Goal: Information Seeking & Learning: Learn about a topic

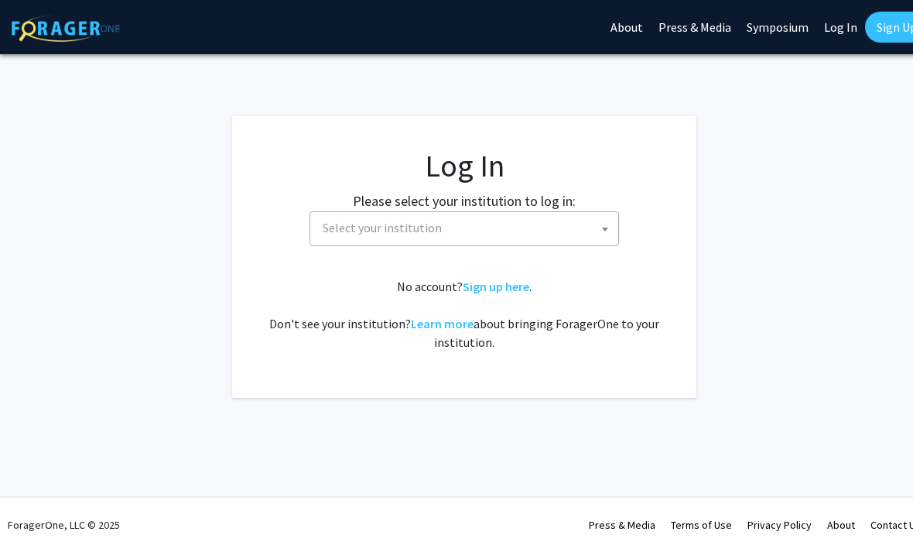
click at [575, 224] on span "Select your institution" at bounding box center [467, 228] width 302 height 32
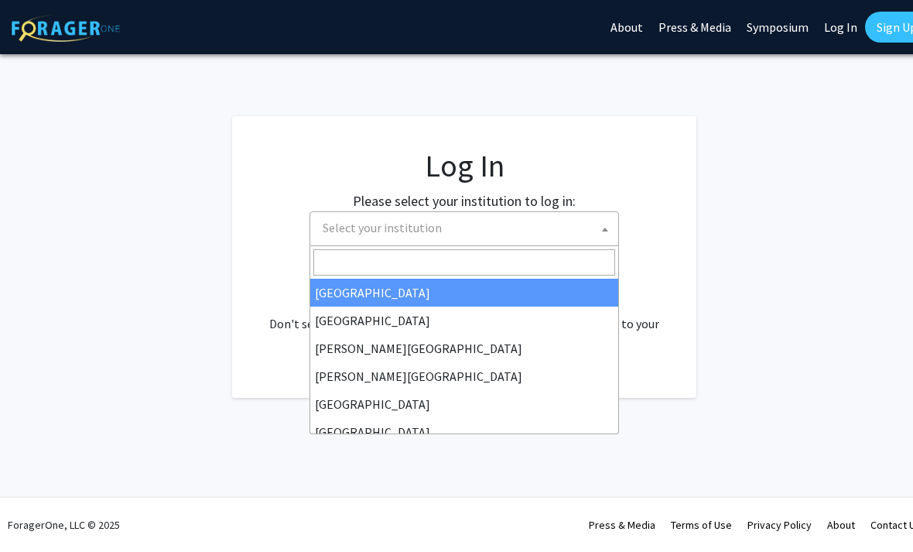
click at [846, 31] on link "Log In" at bounding box center [840, 27] width 49 height 54
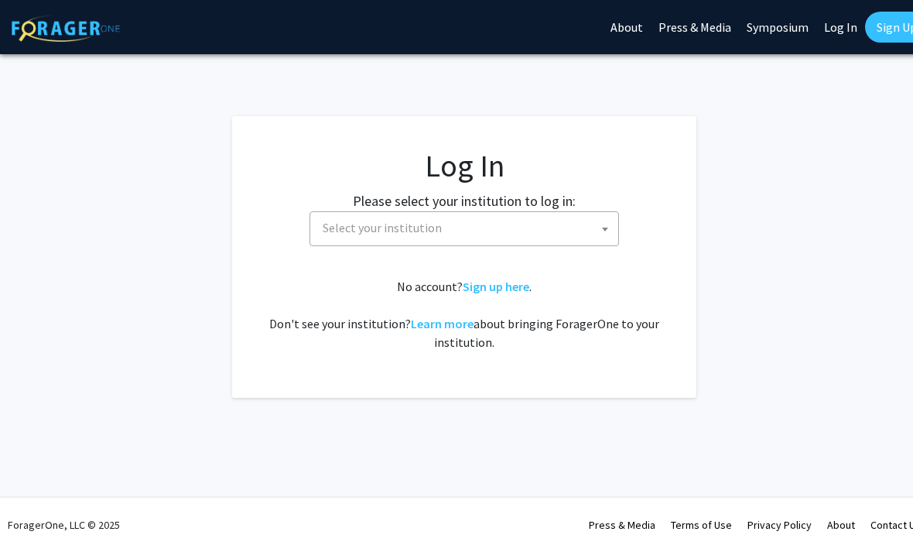
click at [842, 31] on link "Log In" at bounding box center [840, 27] width 49 height 54
click at [840, 19] on link "Log In" at bounding box center [840, 27] width 49 height 54
click at [601, 218] on span at bounding box center [604, 229] width 15 height 34
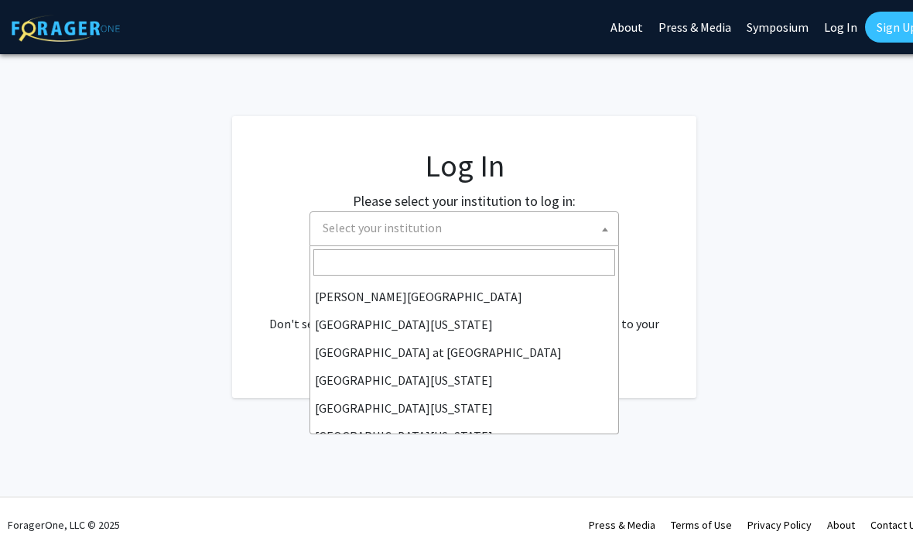
scroll to position [517, 0]
select select "13"
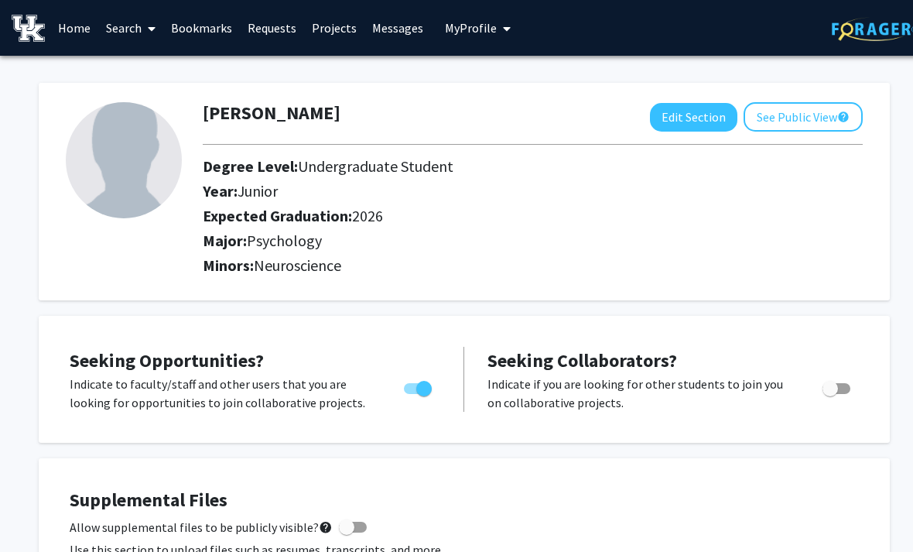
click at [694, 104] on button "Edit Section" at bounding box center [693, 117] width 87 height 29
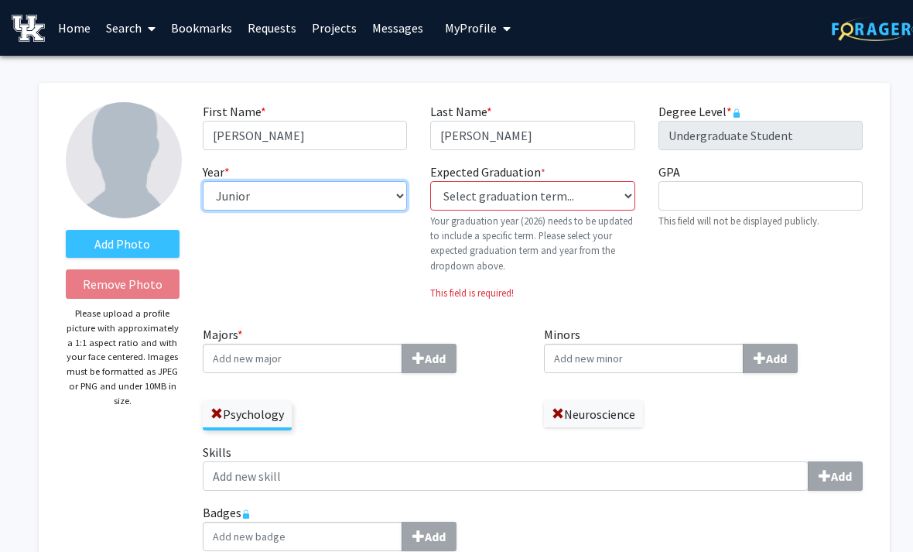
click at [388, 202] on select "--- First-year Sophomore Junior Senior Postbaccalaureate Certificate" at bounding box center [305, 195] width 204 height 29
select select "senior"
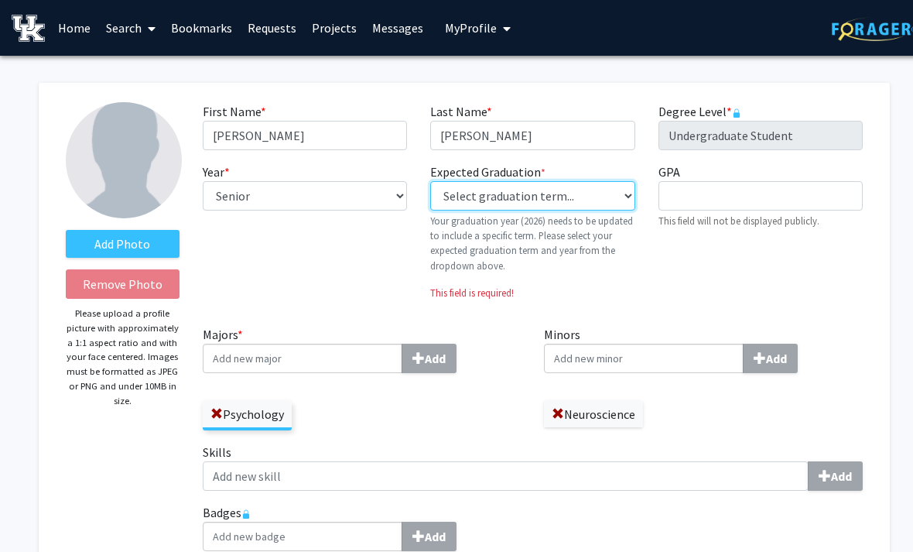
click at [627, 202] on select "Select graduation term... Previous: 2026 (Please select a specific term) Spring…" at bounding box center [532, 195] width 204 height 29
select select "34: spring_2026"
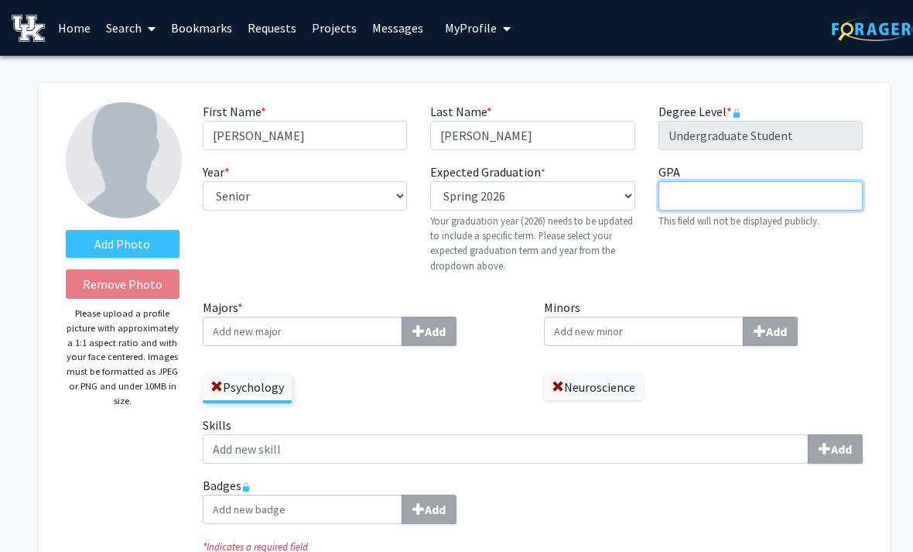
click at [743, 202] on input "GPA required" at bounding box center [760, 195] width 204 height 29
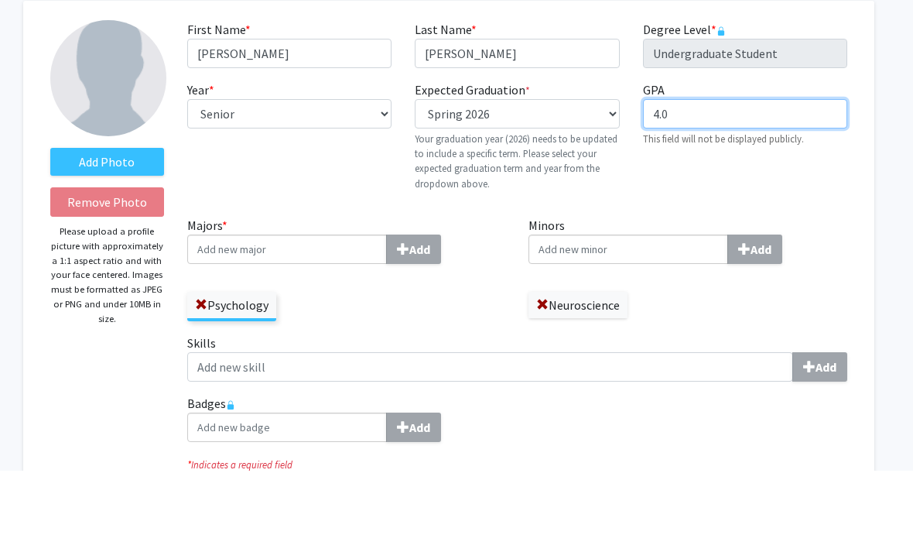
type input "4.0"
click at [762, 182] on div "GPA required 4.0 This field will not be displayed publicly." at bounding box center [744, 223] width 227 height 123
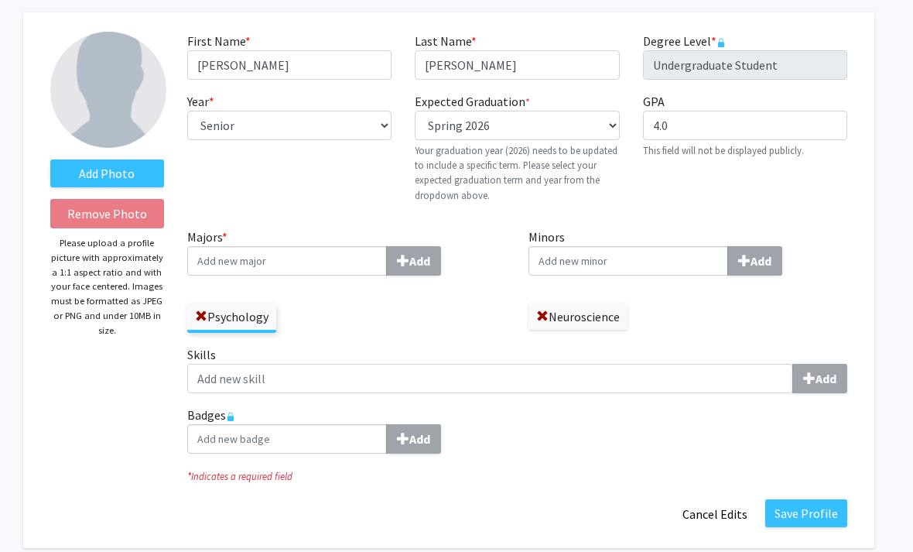
scroll to position [69, 15]
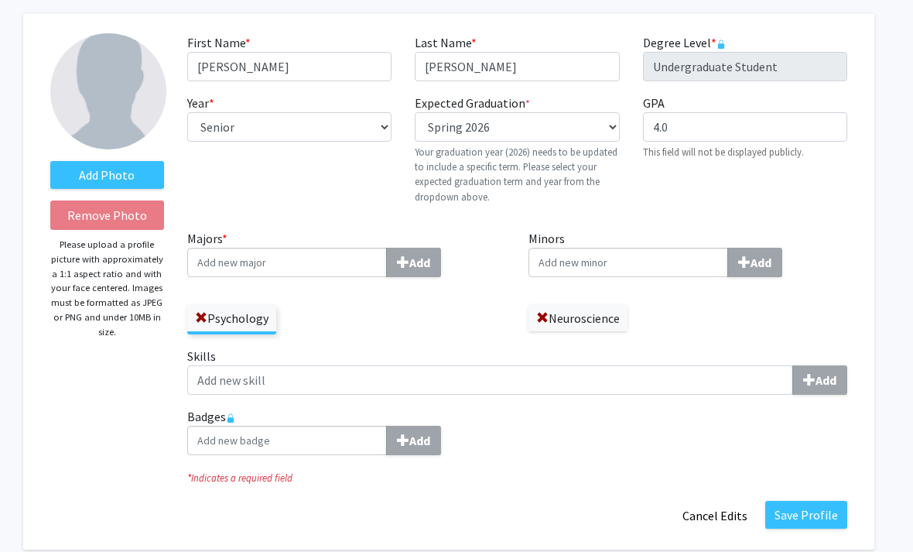
click at [589, 326] on label "Neuroscience" at bounding box center [577, 318] width 99 height 26
click at [540, 317] on span at bounding box center [542, 318] width 12 height 12
click at [661, 255] on input "Minors Add" at bounding box center [628, 262] width 200 height 29
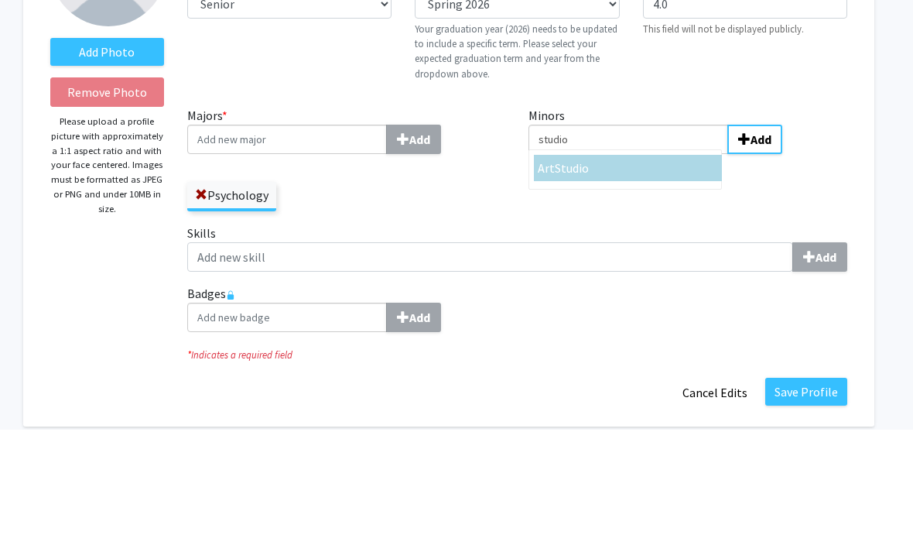
type input "studio"
click at [621, 282] on div "Art Studio" at bounding box center [628, 291] width 180 height 19
click at [621, 248] on input "studio" at bounding box center [628, 262] width 200 height 29
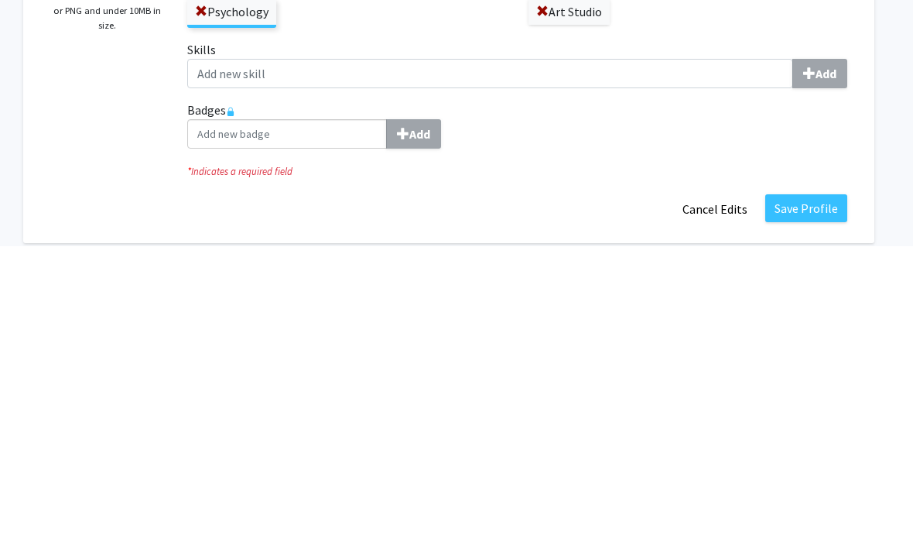
click at [826, 501] on button "Save Profile" at bounding box center [806, 515] width 82 height 28
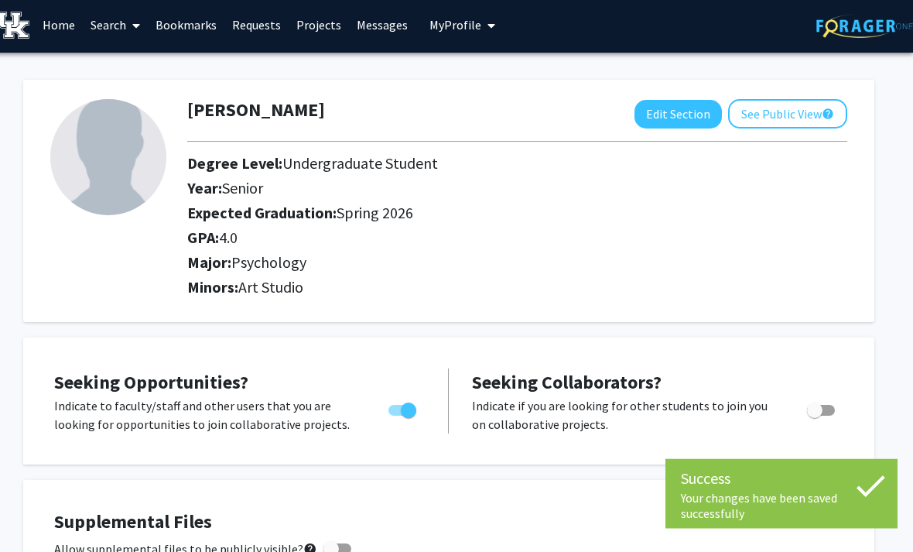
scroll to position [0, 15]
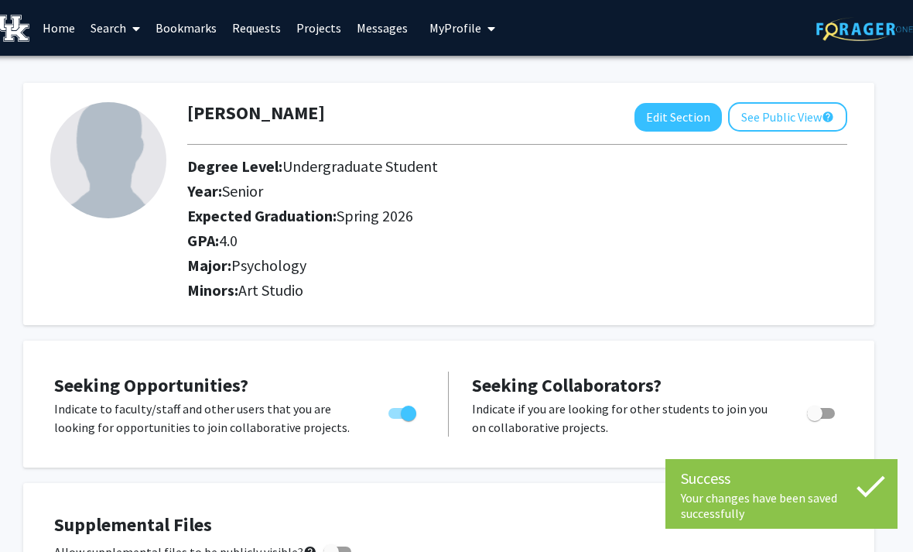
click at [118, 37] on link "Search" at bounding box center [115, 28] width 65 height 54
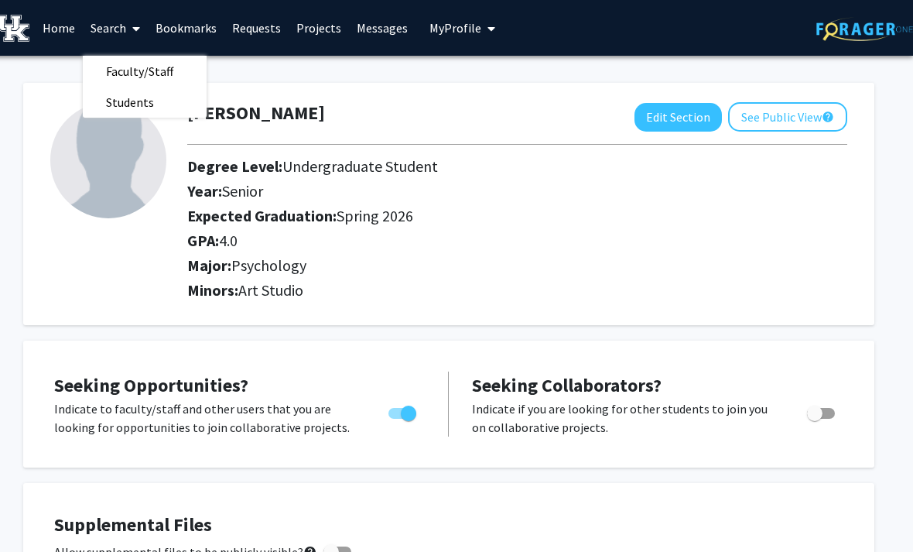
click at [132, 65] on span "Faculty/Staff" at bounding box center [140, 71] width 114 height 31
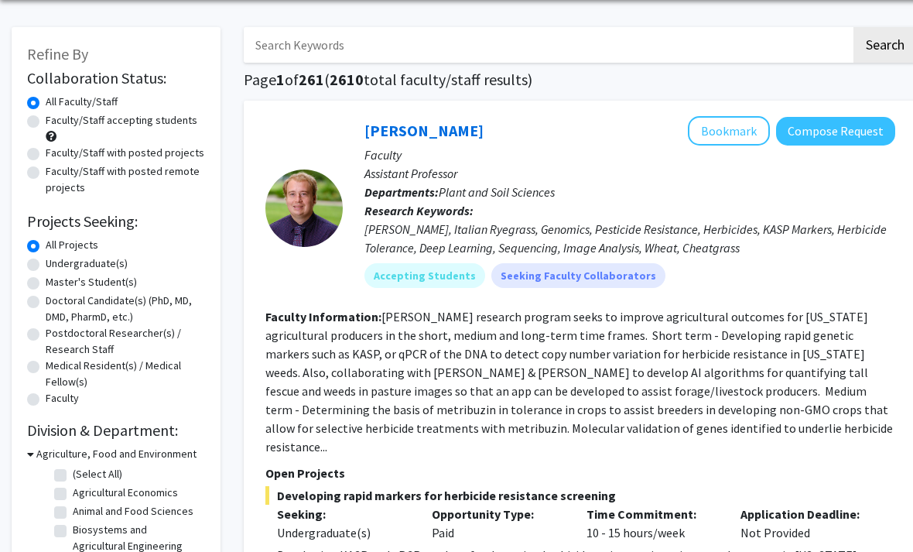
scroll to position [56, 0]
click at [46, 261] on label "Undergraduate(s)" at bounding box center [87, 263] width 82 height 16
click at [46, 261] on input "Undergraduate(s)" at bounding box center [51, 260] width 10 height 10
radio input "true"
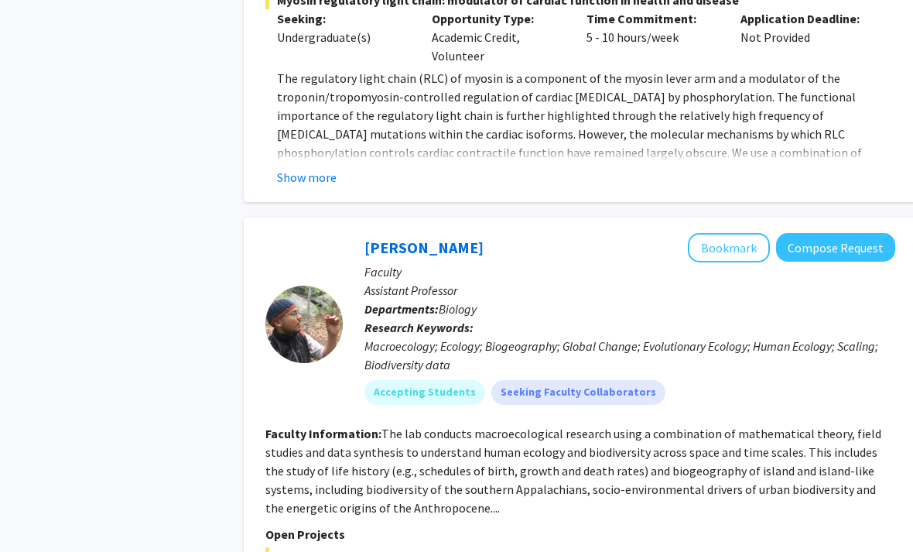
scroll to position [7439, 0]
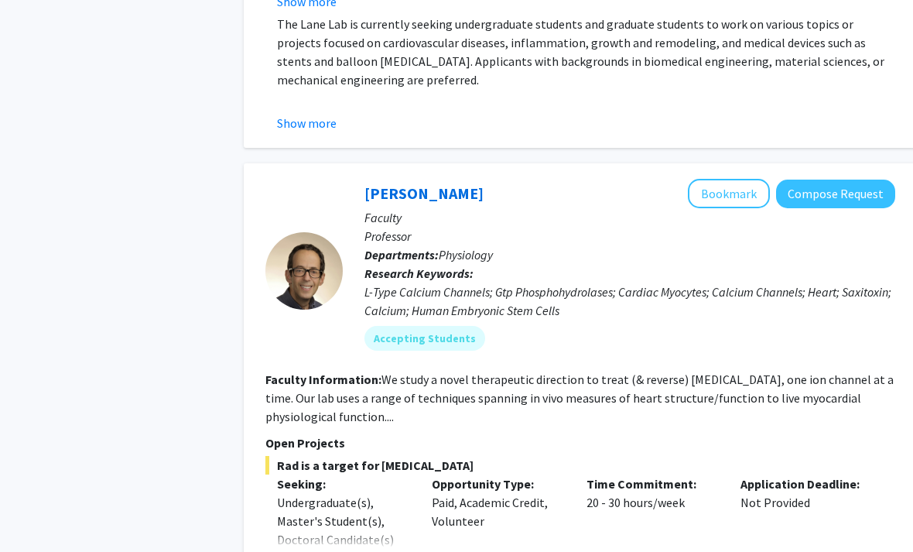
scroll to position [5173, 0]
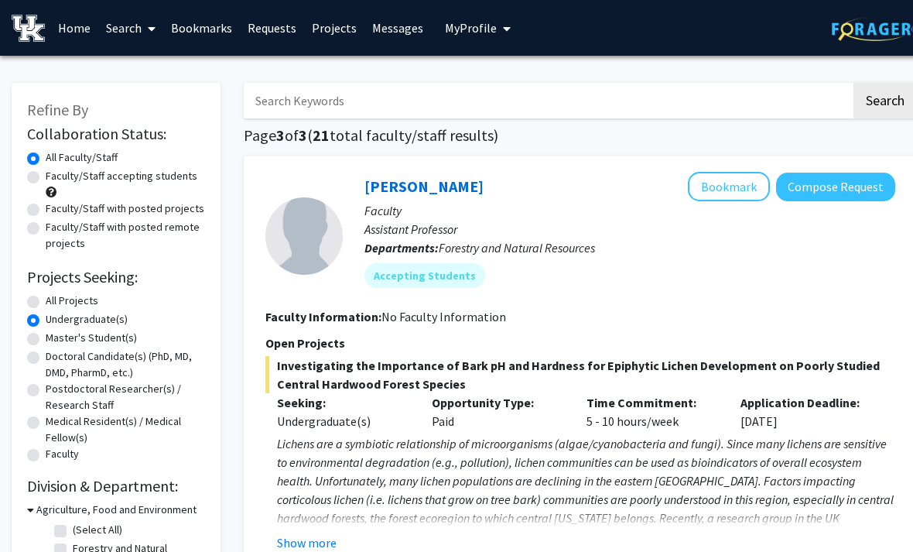
click at [46, 179] on label "Faculty/Staff accepting students" at bounding box center [122, 176] width 152 height 16
click at [46, 178] on input "Faculty/Staff accepting students" at bounding box center [51, 173] width 10 height 10
radio input "true"
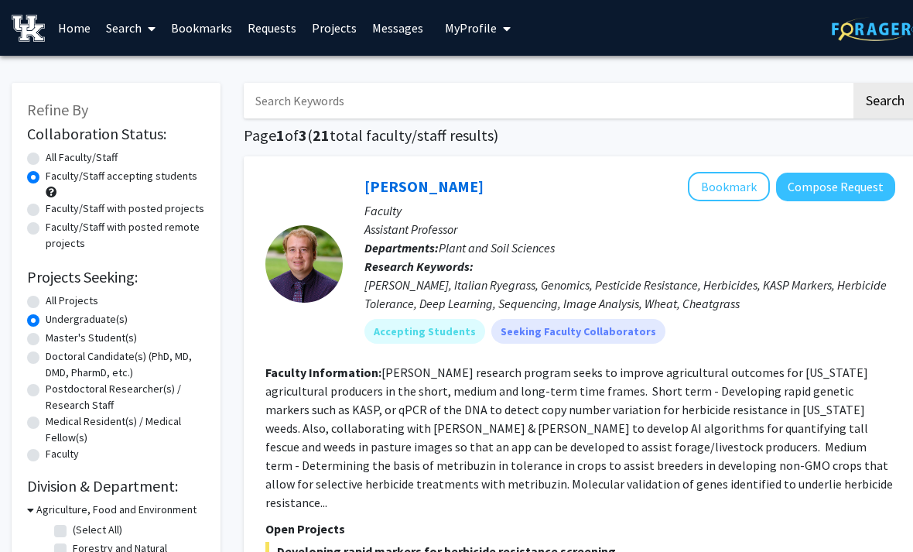
click at [46, 159] on label "All Faculty/Staff" at bounding box center [82, 157] width 72 height 16
click at [46, 159] on input "All Faculty/Staff" at bounding box center [51, 154] width 10 height 10
radio input "true"
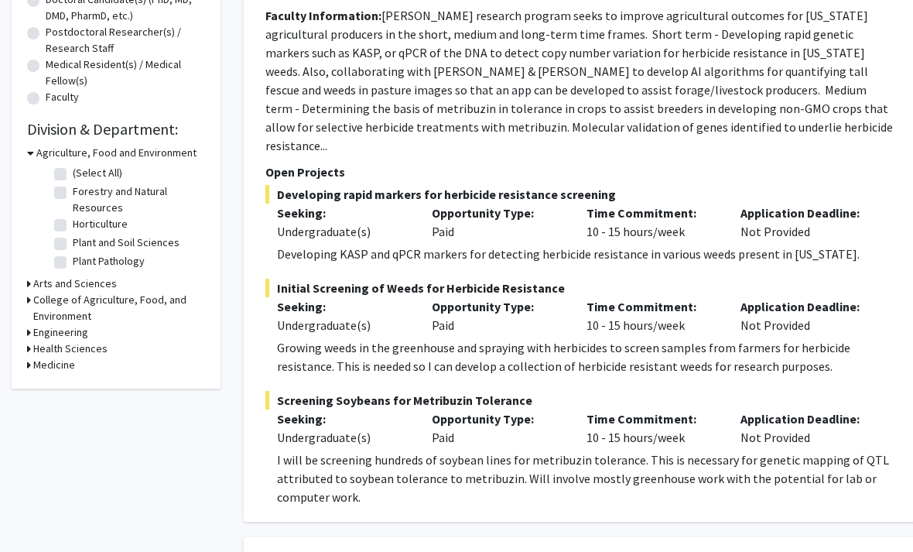
scroll to position [356, 0]
click at [53, 289] on h3 "Arts and Sciences" at bounding box center [75, 284] width 84 height 16
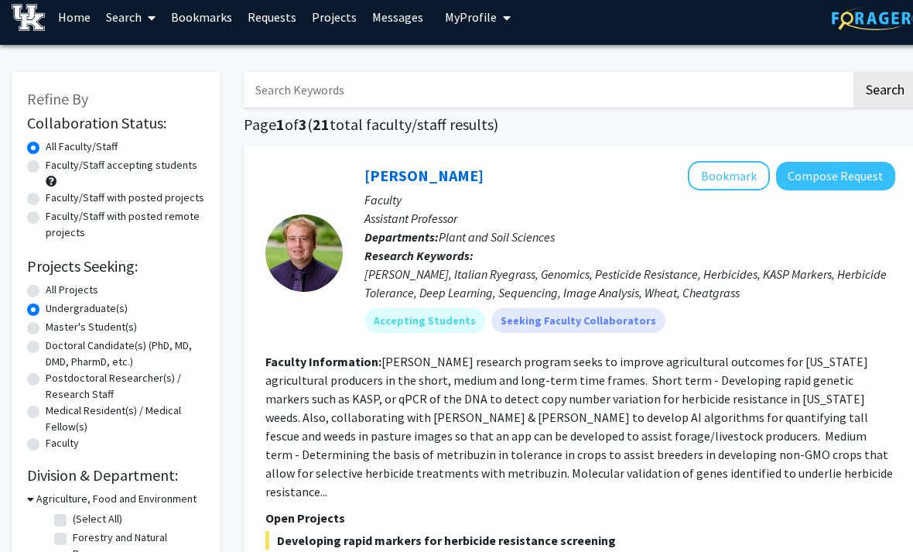
scroll to position [0, 0]
